Goal: Check status: Check status

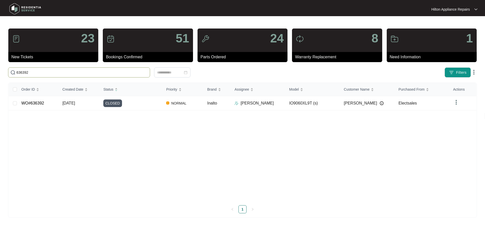
drag, startPoint x: 33, startPoint y: 72, endPoint x: 6, endPoint y: 71, distance: 26.3
click at [7, 70] on div "636392" at bounding box center [119, 72] width 227 height 10
type input "641134"
click at [195, 105] on td "NORMAL" at bounding box center [182, 103] width 41 height 14
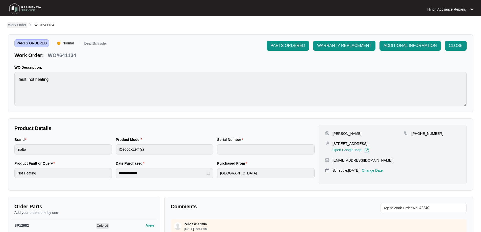
click at [19, 27] on p "Work Order" at bounding box center [17, 24] width 18 height 5
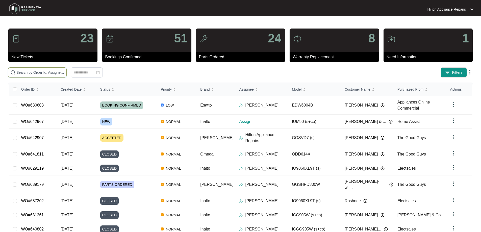
click at [64, 71] on input "text" at bounding box center [40, 73] width 48 height 6
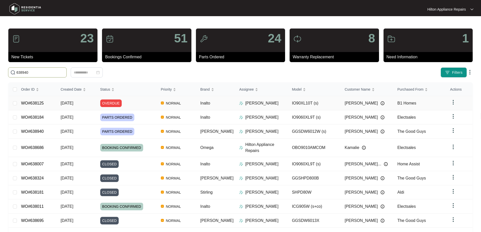
type input "638940"
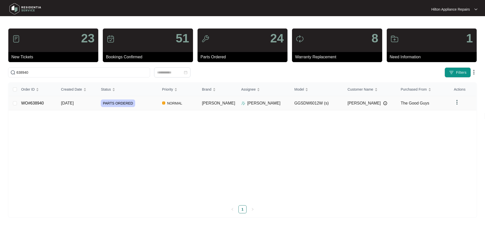
click at [148, 102] on div "PARTS ORDERED" at bounding box center [129, 103] width 57 height 8
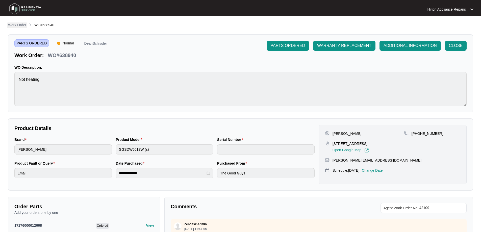
click at [19, 24] on p "Work Order" at bounding box center [17, 24] width 18 height 5
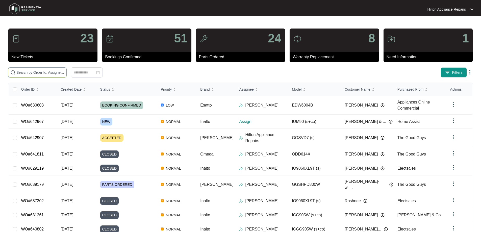
click at [63, 71] on input "text" at bounding box center [40, 73] width 48 height 6
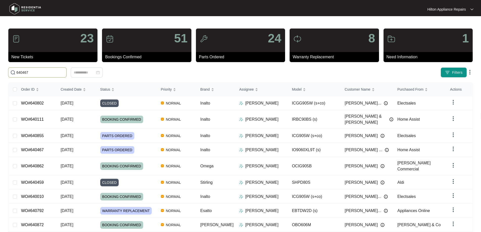
type input "640467"
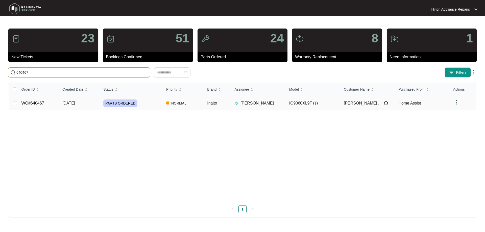
click at [152, 103] on div "PARTS ORDERED" at bounding box center [132, 103] width 59 height 8
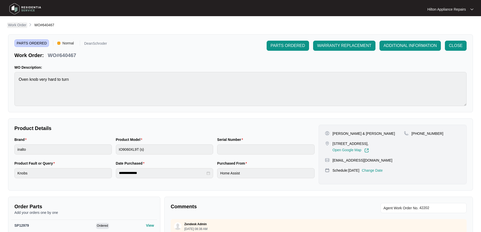
click at [22, 26] on p "Work Order" at bounding box center [17, 24] width 18 height 5
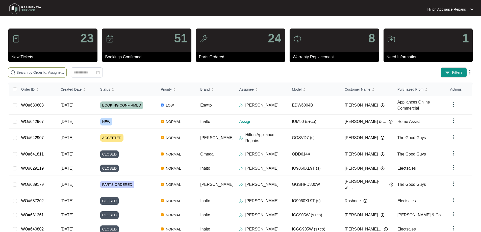
click at [64, 72] on input "text" at bounding box center [40, 73] width 48 height 6
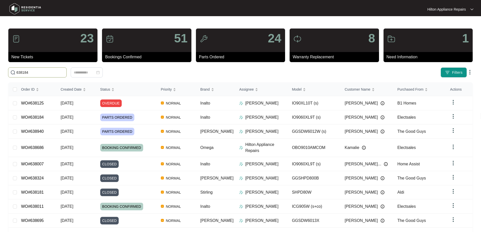
type input "638184"
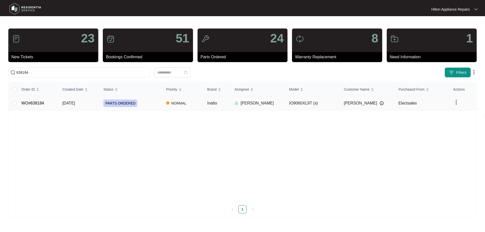
click at [197, 104] on td "NORMAL" at bounding box center [182, 103] width 41 height 14
